Goal: Transaction & Acquisition: Purchase product/service

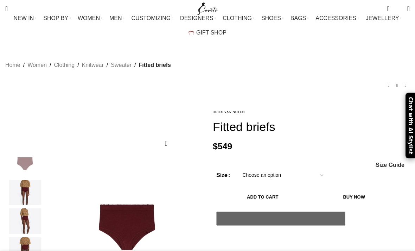
click at [283, 1] on div "0 items $ 0 0 Wishlist Login / Register" at bounding box center [318, 9] width 191 height 18
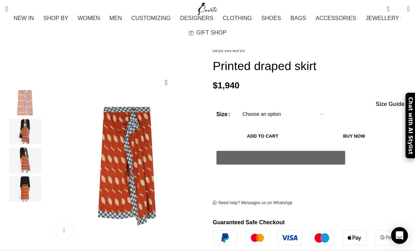
scroll to position [59, 0]
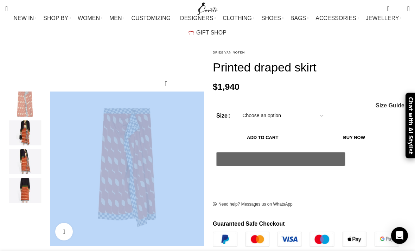
click at [64, 55] on div "Add to wishlist Click to enlarge" at bounding box center [104, 151] width 200 height 209
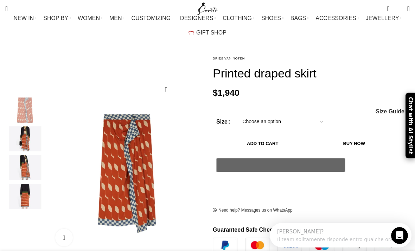
scroll to position [0, 0]
click at [197, 166] on div "Next slide" at bounding box center [206, 175] width 18 height 18
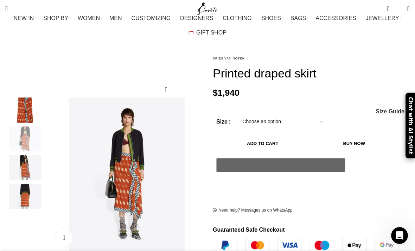
click at [197, 167] on div "Next slide" at bounding box center [206, 175] width 18 height 18
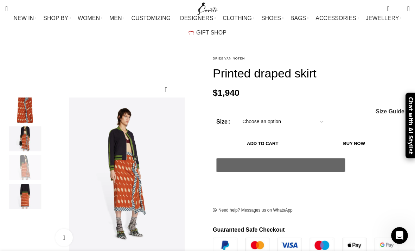
click at [197, 173] on div "Next slide" at bounding box center [206, 175] width 18 height 18
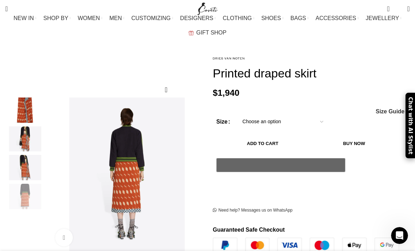
click at [199, 170] on div "Next slide" at bounding box center [206, 175] width 18 height 18
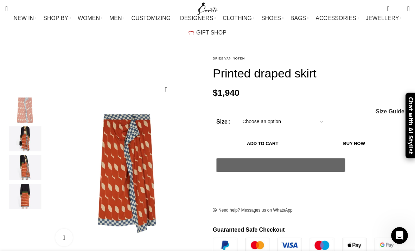
click at [15, 97] on img "1 / 4" at bounding box center [25, 109] width 43 height 25
click at [70, 231] on link "Click to enlarge" at bounding box center [64, 238] width 18 height 18
click at [18, 131] on img "2 / 4" at bounding box center [25, 138] width 43 height 25
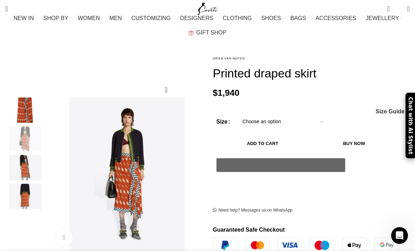
click at [64, 229] on link "Click to enlarge" at bounding box center [64, 238] width 18 height 18
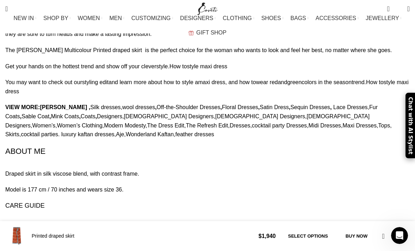
scroll to position [680, 0]
